Goal: Task Accomplishment & Management: Manage account settings

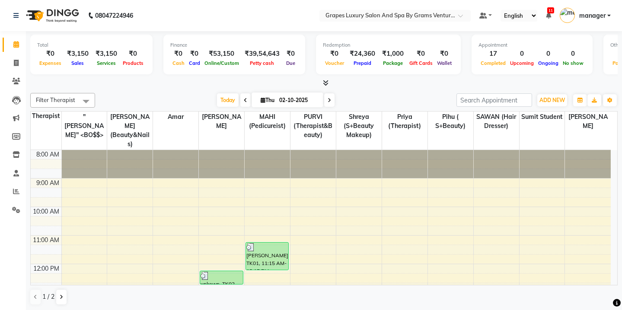
scroll to position [218, 0]
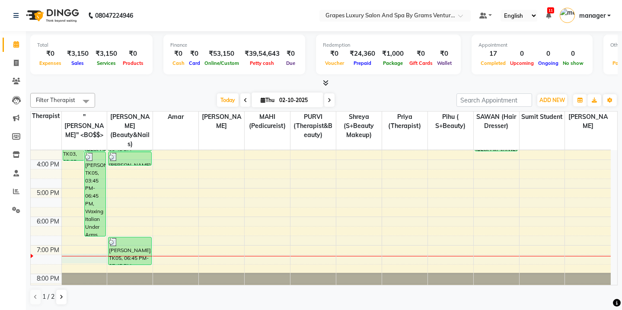
click at [82, 248] on div "8:00 AM 9:00 AM 10:00 AM 11:00 AM 12:00 PM 1:00 PM 2:00 PM 3:00 PM 4:00 PM 5:00…" at bounding box center [321, 117] width 580 height 370
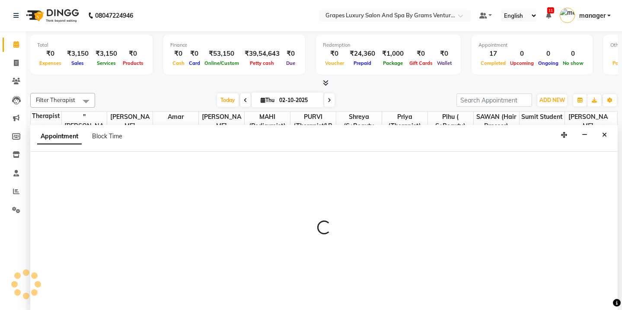
scroll to position [0, 0]
select select "16582"
select select "1155"
select select "tentative"
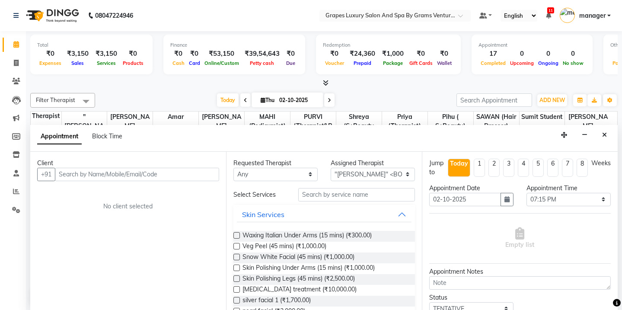
click at [108, 172] on input "text" at bounding box center [137, 174] width 164 height 13
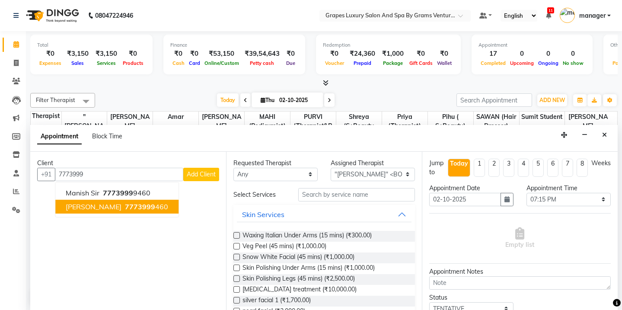
click at [130, 204] on span "7773999" at bounding box center [140, 206] width 30 height 9
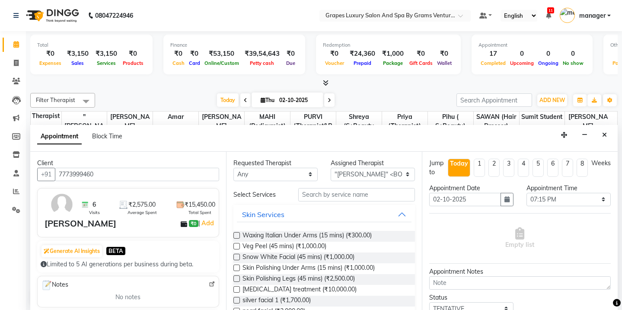
type input "7773999460"
click at [334, 195] on input "text" at bounding box center [356, 194] width 117 height 13
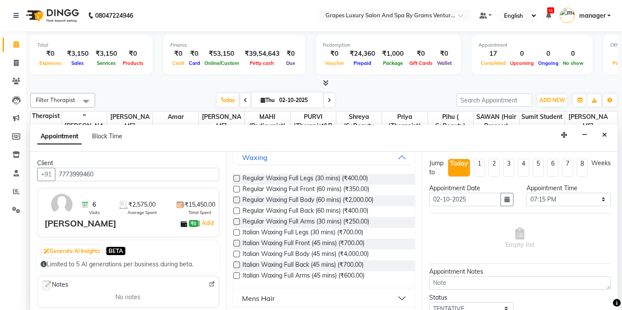
scroll to position [58, 0]
type input "full"
click at [237, 249] on label at bounding box center [236, 252] width 6 height 6
click at [237, 251] on input "checkbox" at bounding box center [236, 254] width 6 height 6
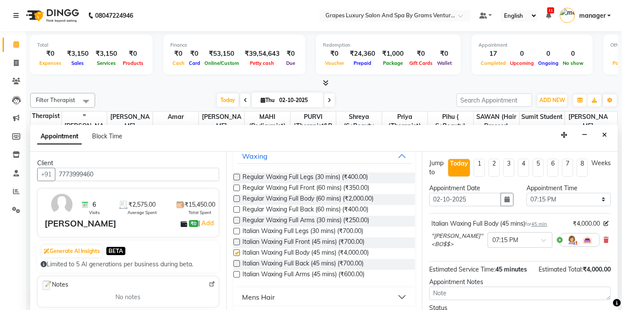
checkbox input "false"
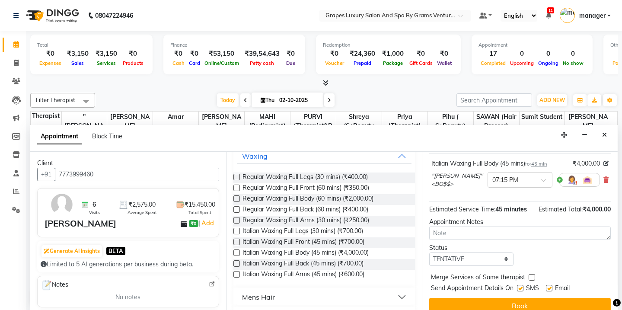
scroll to position [69, 0]
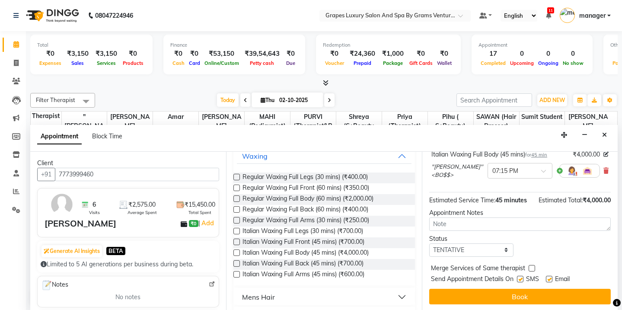
click at [518, 277] on label at bounding box center [520, 279] width 6 height 6
click at [518, 277] on input "checkbox" at bounding box center [520, 280] width 6 height 6
checkbox input "false"
click at [546, 277] on label at bounding box center [549, 279] width 6 height 6
click at [546, 277] on input "checkbox" at bounding box center [549, 280] width 6 height 6
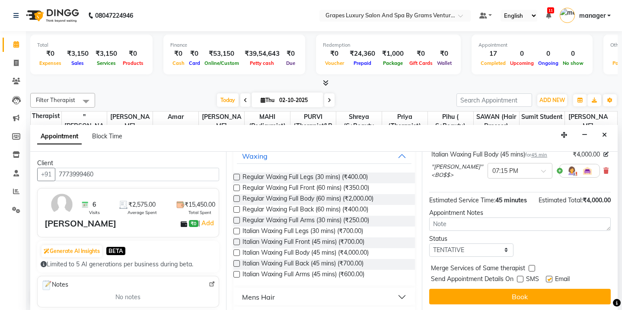
checkbox input "false"
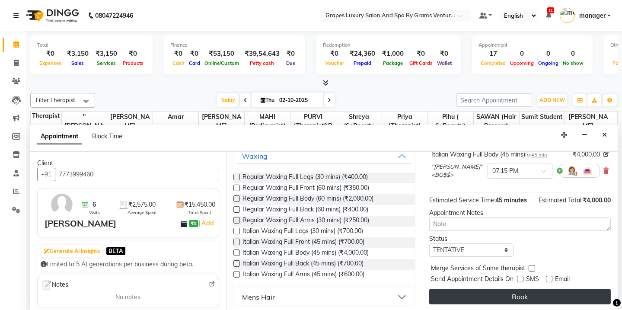
click at [540, 295] on button "Book" at bounding box center [519, 297] width 181 height 16
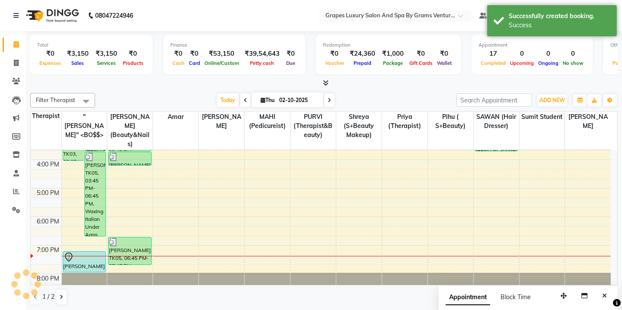
scroll to position [0, 0]
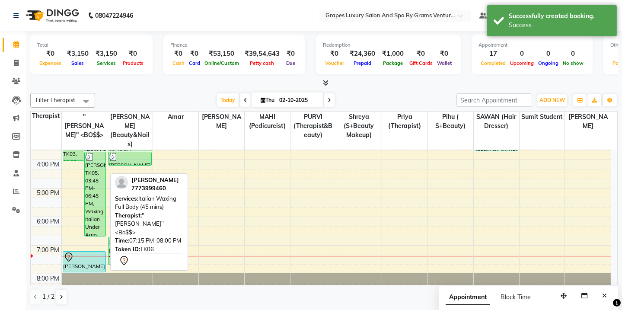
click at [69, 254] on div "[PERSON_NAME], TK06, 07:15 PM-08:00 PM, Italian Waxing Full Body (45 mins)" at bounding box center [84, 261] width 42 height 20
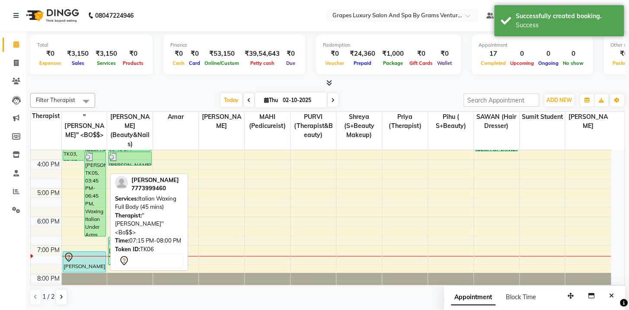
select select "7"
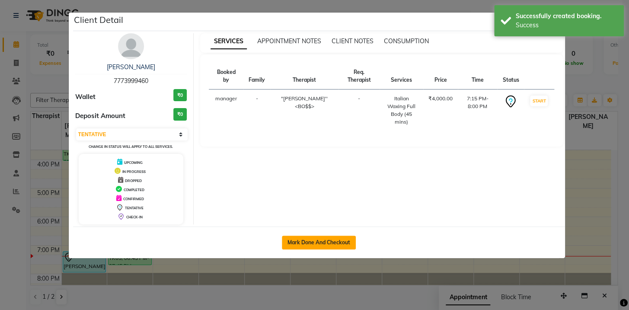
click at [323, 243] on button "Mark Done And Checkout" at bounding box center [319, 242] width 74 height 14
select select "service"
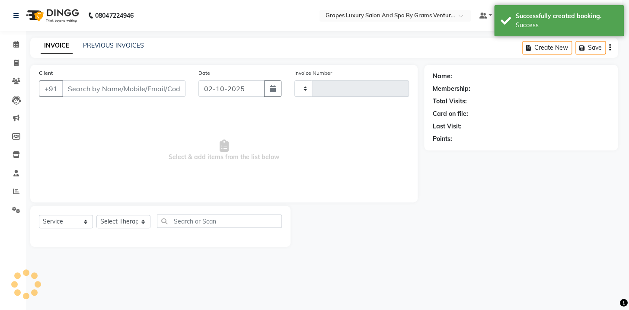
type input "2760"
select select "3585"
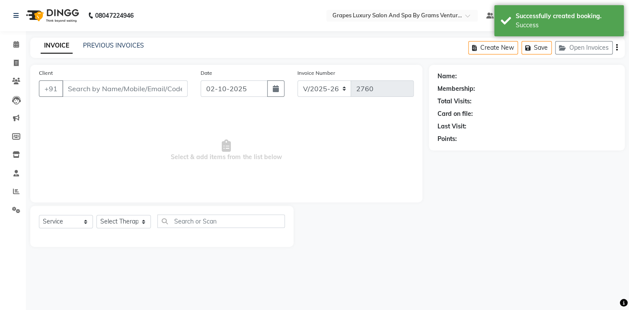
type input "7773999460"
select select "16582"
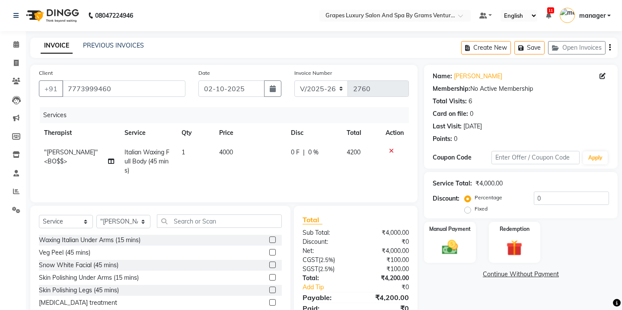
scroll to position [30, 0]
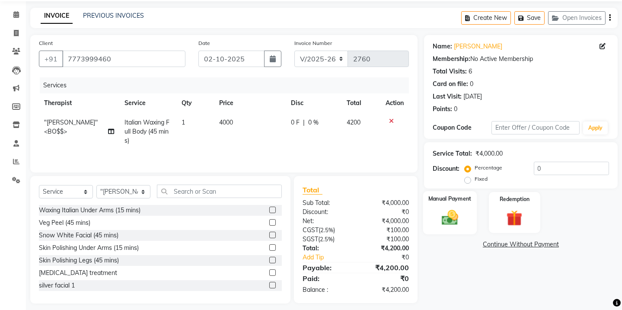
click at [452, 220] on img at bounding box center [449, 217] width 27 height 19
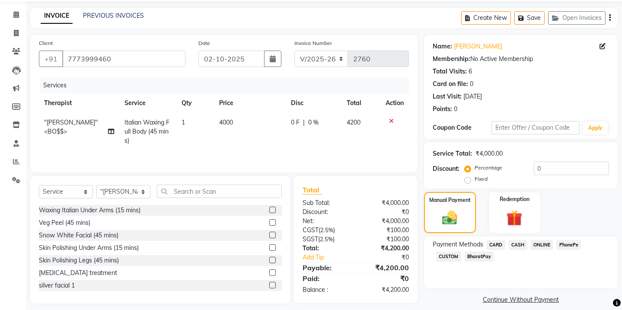
click at [542, 245] on span "ONLINE" at bounding box center [542, 245] width 22 height 10
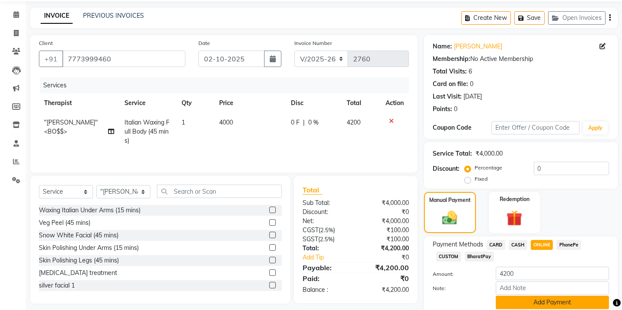
click at [558, 303] on button "Add Payment" at bounding box center [552, 302] width 113 height 13
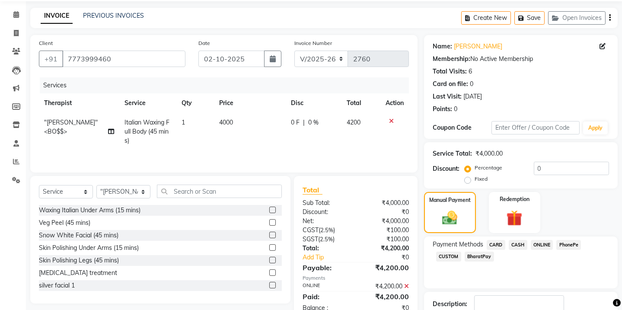
scroll to position [87, 0]
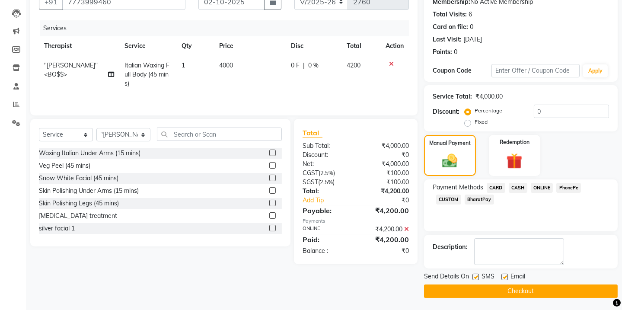
click at [473, 276] on label at bounding box center [475, 276] width 6 height 6
click at [473, 276] on input "checkbox" at bounding box center [475, 277] width 6 height 6
checkbox input "false"
click at [506, 288] on button "Checkout" at bounding box center [521, 290] width 194 height 13
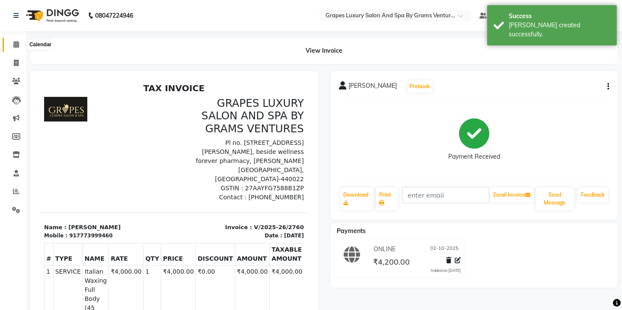
click at [17, 44] on icon at bounding box center [16, 44] width 6 height 6
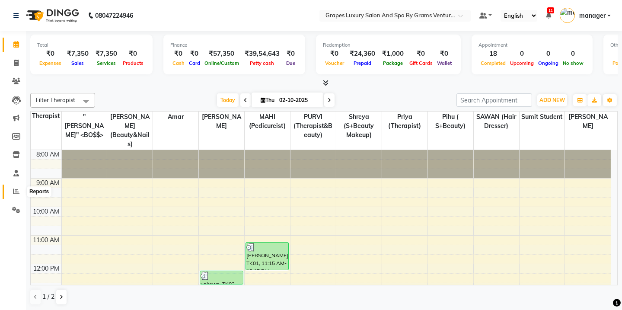
click at [16, 191] on icon at bounding box center [16, 191] width 6 height 6
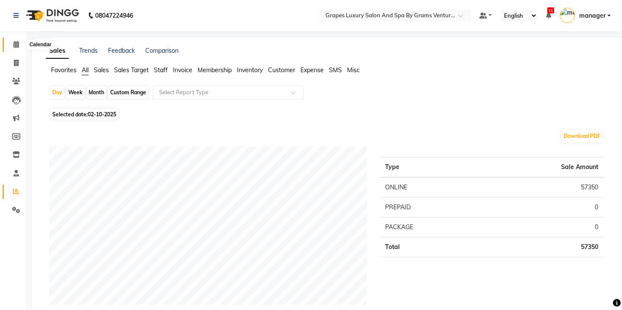
click at [14, 47] on icon at bounding box center [16, 44] width 6 height 6
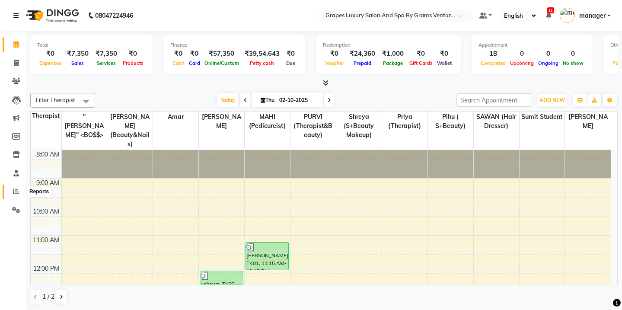
click at [20, 190] on span at bounding box center [16, 192] width 15 height 10
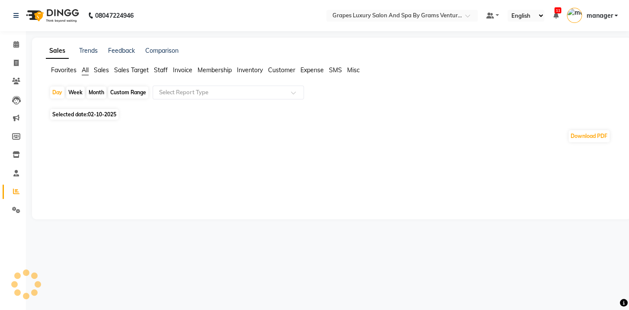
click at [97, 86] on div "Day Week Month Custom Range Select Report Type" at bounding box center [331, 96] width 564 height 21
click at [96, 89] on div "Month" at bounding box center [96, 92] width 20 height 12
select select "10"
select select "2025"
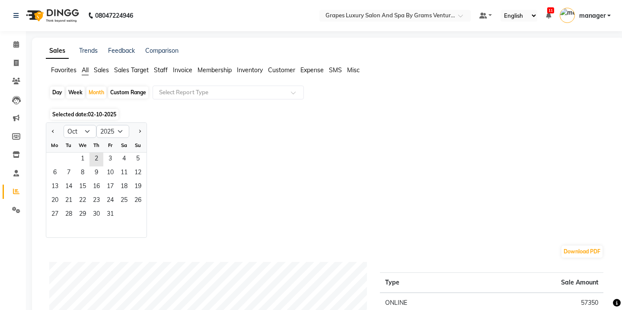
click at [53, 79] on div "Favorites All Sales Sales Target Staff Invoice Membership Inventory Customer Ex…" at bounding box center [327, 74] width 577 height 16
click at [94, 159] on span "2" at bounding box center [96, 160] width 14 height 14
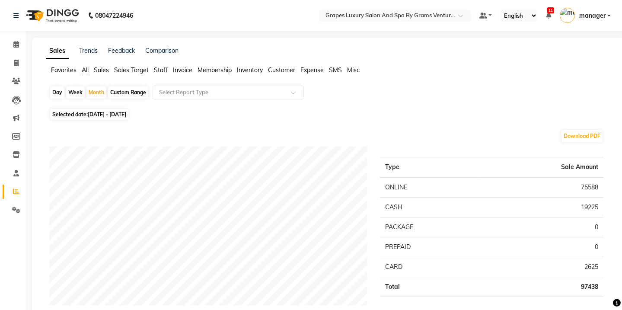
click at [56, 91] on div "Day" at bounding box center [57, 92] width 14 height 12
select select "10"
select select "2025"
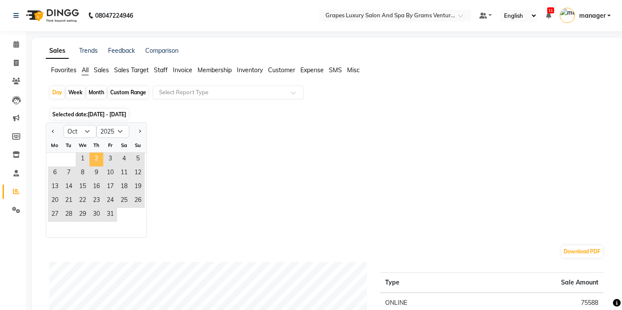
click at [95, 159] on span "2" at bounding box center [96, 160] width 14 height 14
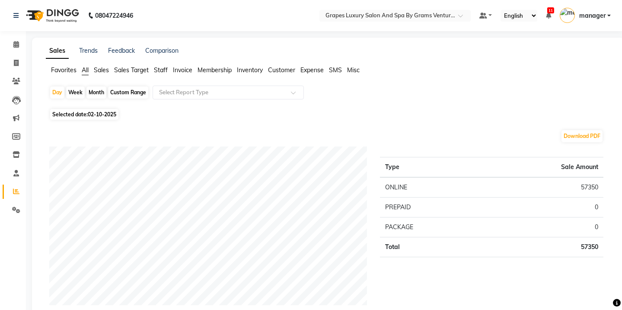
click at [14, 44] on icon at bounding box center [16, 44] width 6 height 6
